Goal: Check status: Check status

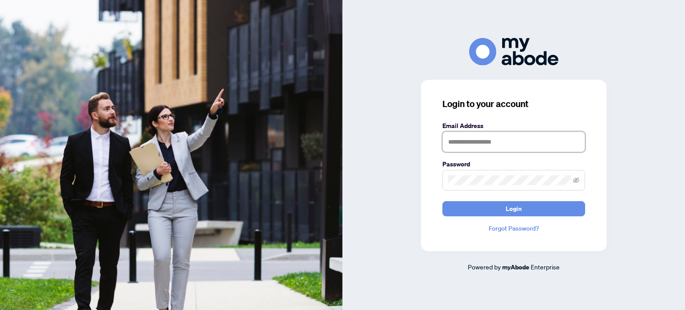
click at [472, 145] on input "text" at bounding box center [514, 142] width 143 height 21
type input "**********"
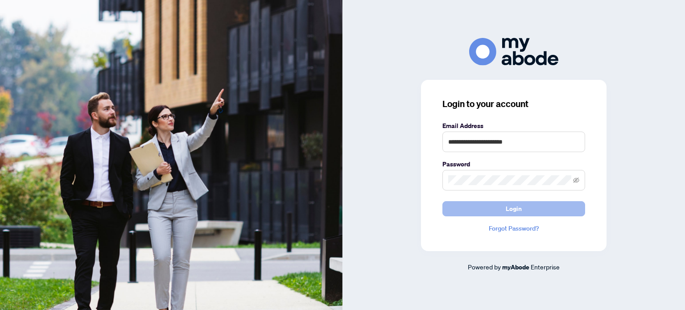
click at [514, 206] on span "Login" at bounding box center [514, 209] width 16 height 14
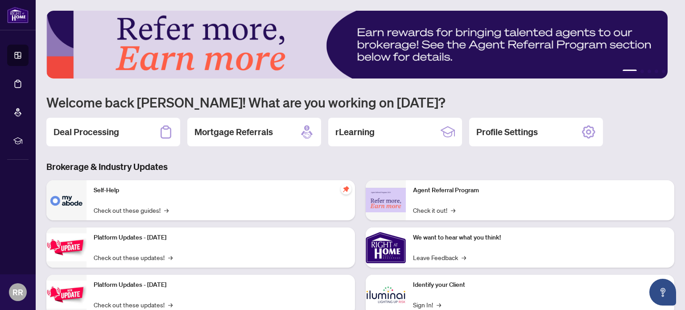
click at [88, 127] on h2 "Deal Processing" at bounding box center [87, 132] width 66 height 12
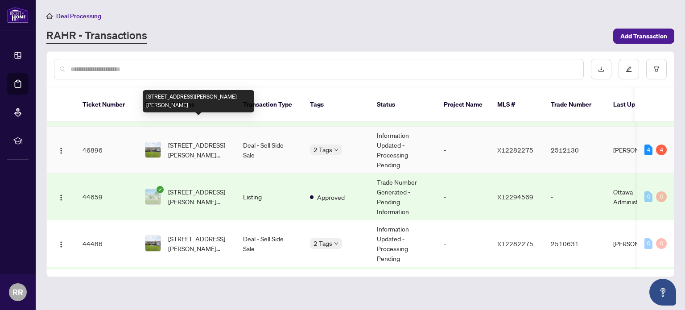
scroll to position [134, 0]
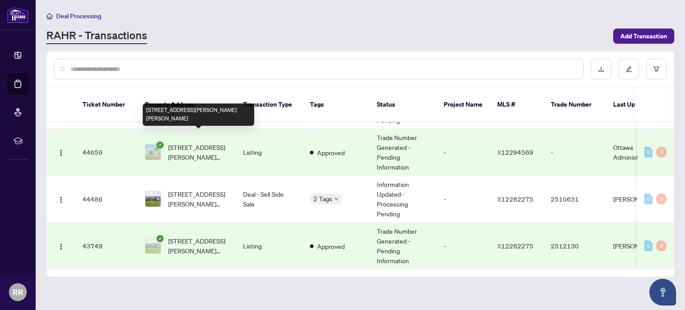
click at [207, 142] on span "2344 Raymond St, Clarence-Rockland, Ontario K4K 1K4, Canada" at bounding box center [198, 152] width 61 height 20
